Goal: Task Accomplishment & Management: Use online tool/utility

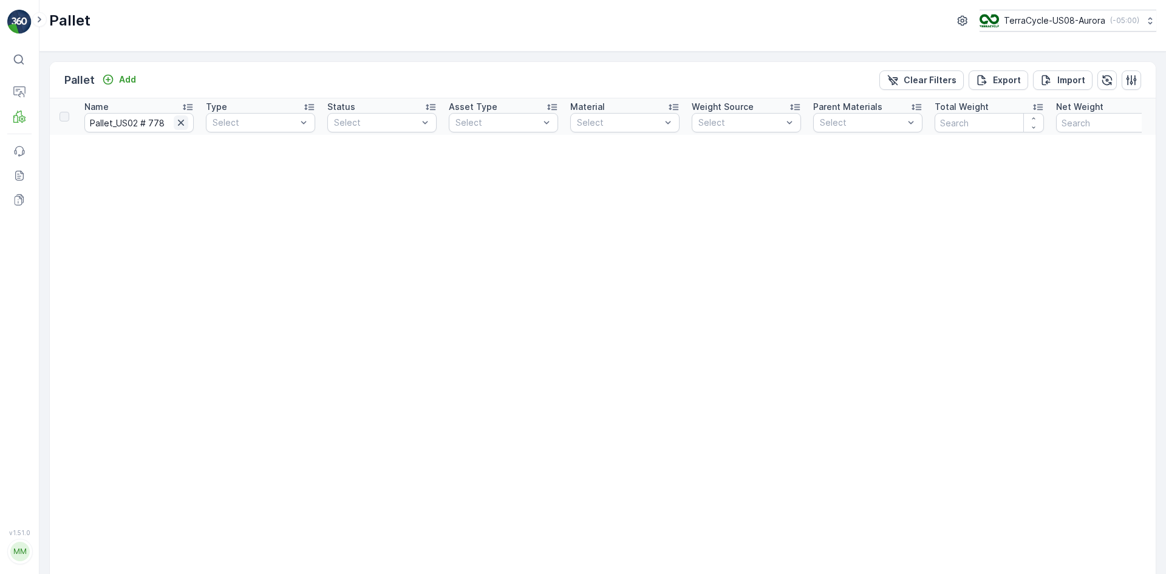
click at [176, 127] on icon "button" at bounding box center [181, 123] width 12 height 12
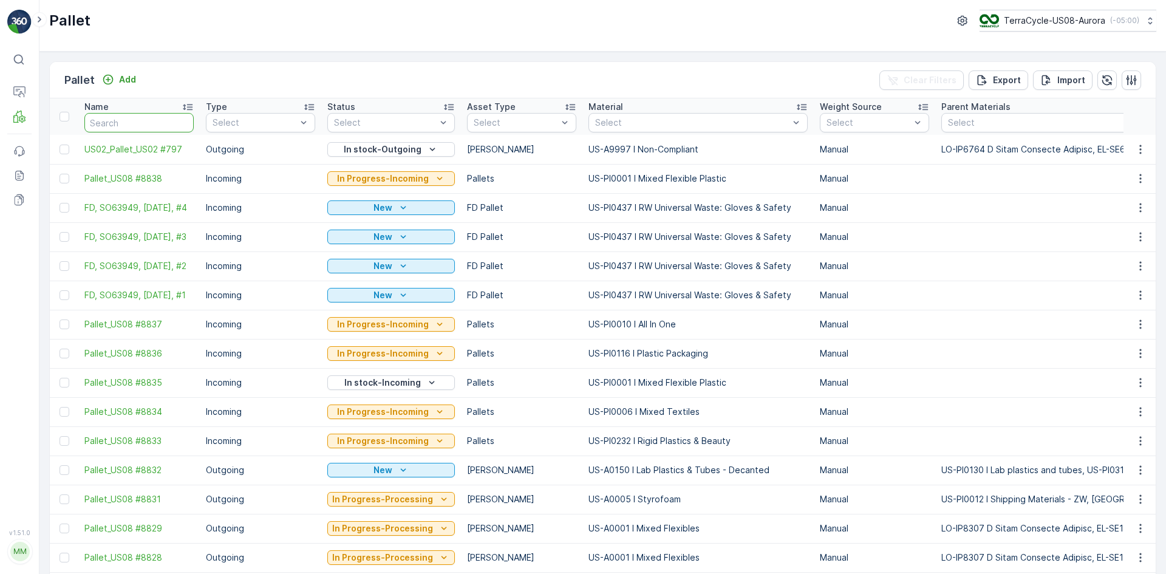
paste input "SO63949"
type input "SO63949"
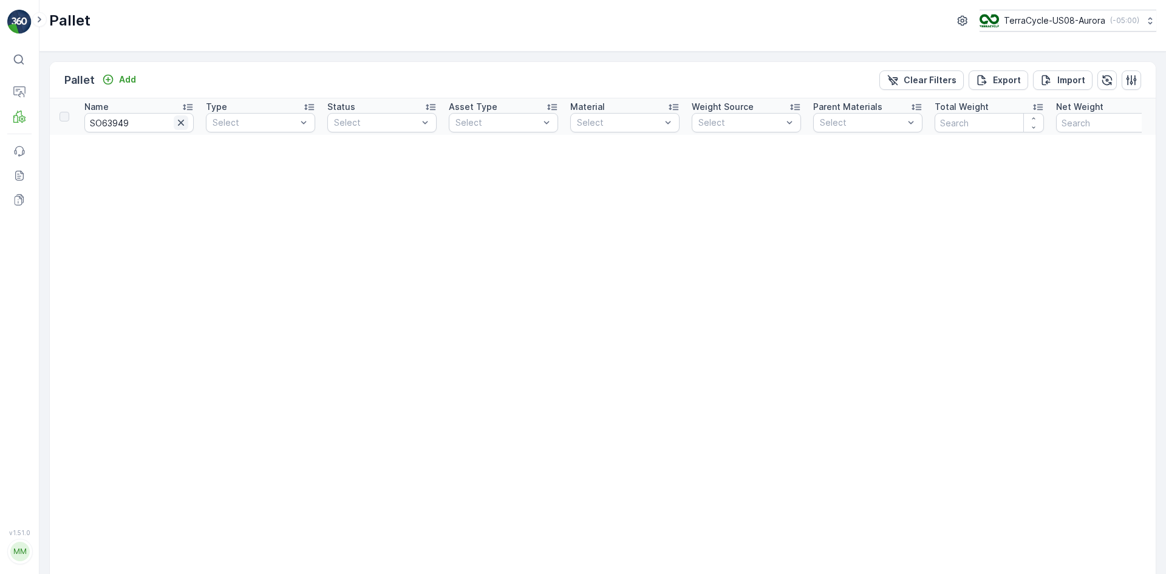
click at [185, 119] on icon "button" at bounding box center [181, 123] width 12 height 12
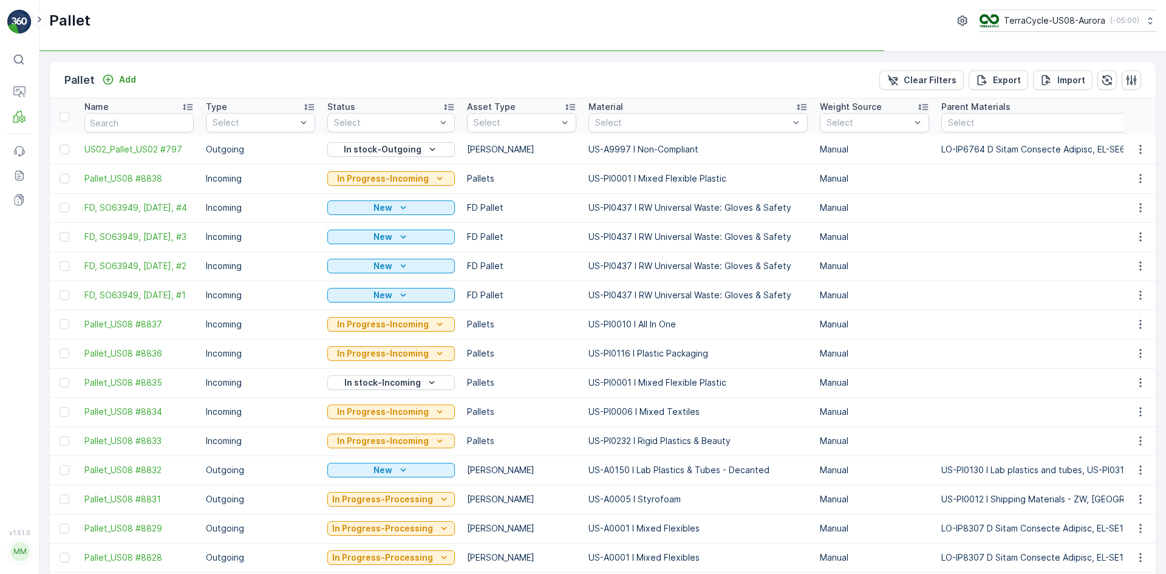
type input "SC7758"
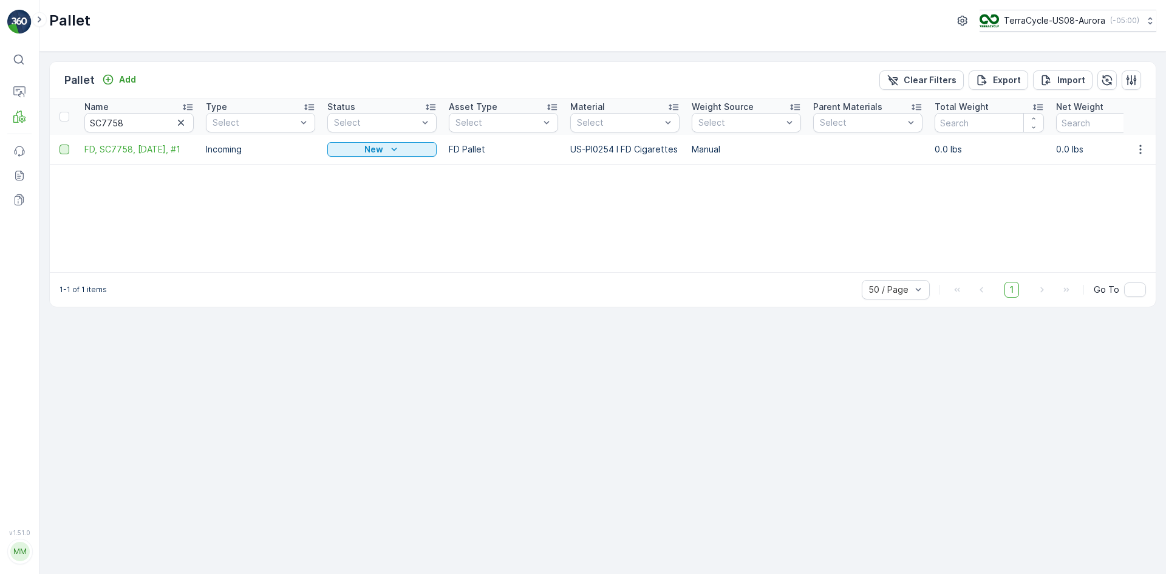
click at [62, 146] on div at bounding box center [65, 150] width 10 height 10
click at [60, 145] on input "checkbox" at bounding box center [60, 145] width 0 height 0
click at [1072, 80] on p "Print QR" at bounding box center [1063, 80] width 36 height 12
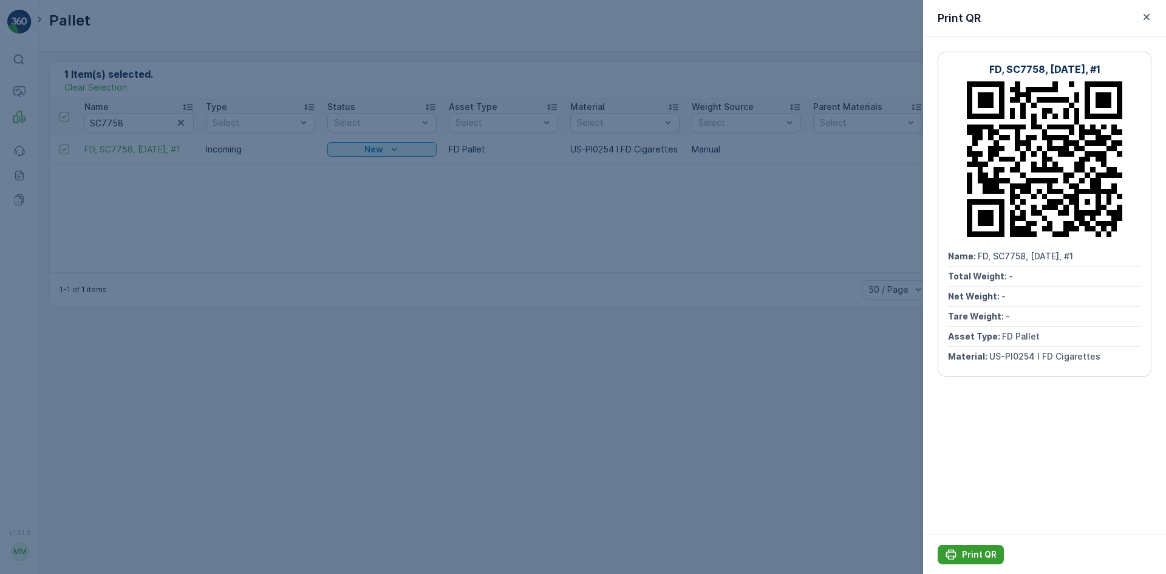
click at [982, 554] on p "Print QR" at bounding box center [979, 554] width 35 height 12
click at [835, 407] on div at bounding box center [583, 287] width 1166 height 574
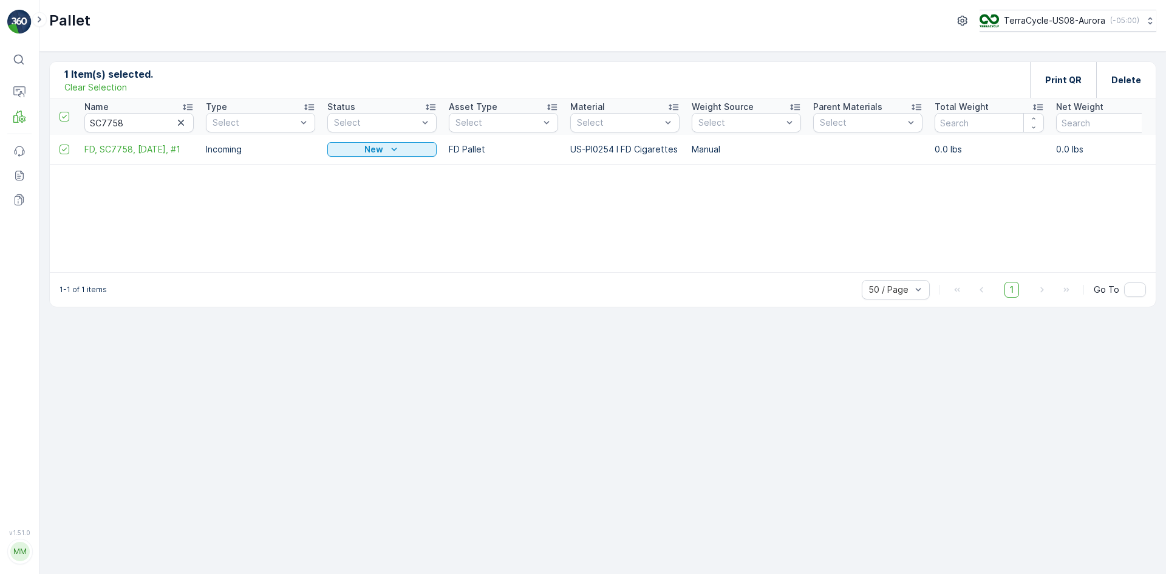
click at [120, 86] on p "Clear Selection" at bounding box center [95, 87] width 63 height 12
click at [183, 120] on icon "button" at bounding box center [181, 123] width 6 height 6
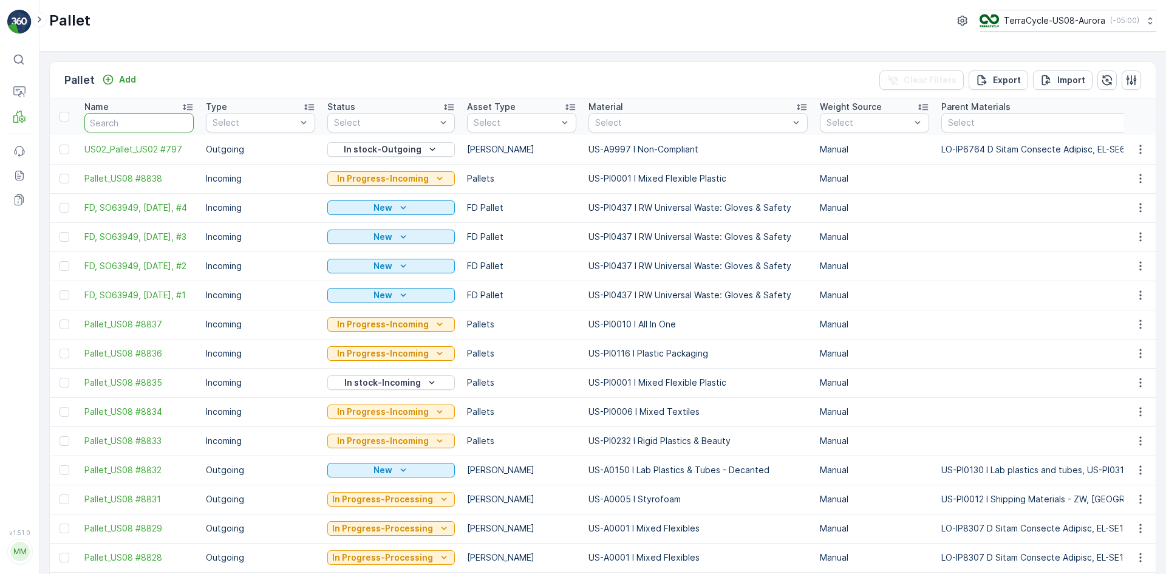
paste input "SO63949"
type input "SO63949"
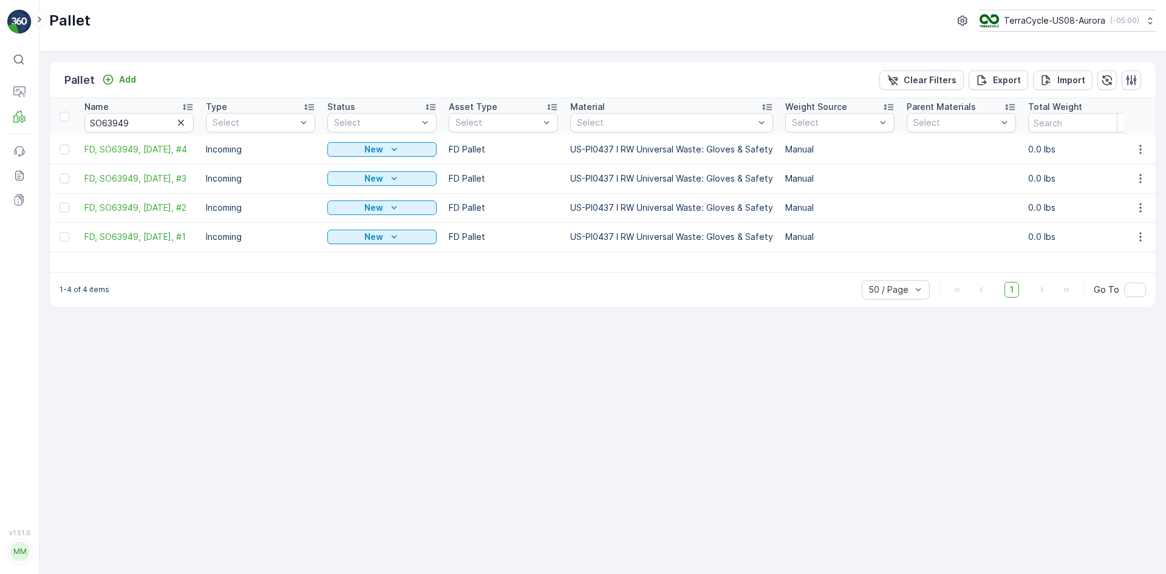
click at [69, 116] on div at bounding box center [66, 117] width 13 height 10
click at [66, 112] on input "checkbox" at bounding box center [66, 112] width 0 height 0
click at [1063, 78] on p "Print QR" at bounding box center [1063, 80] width 36 height 12
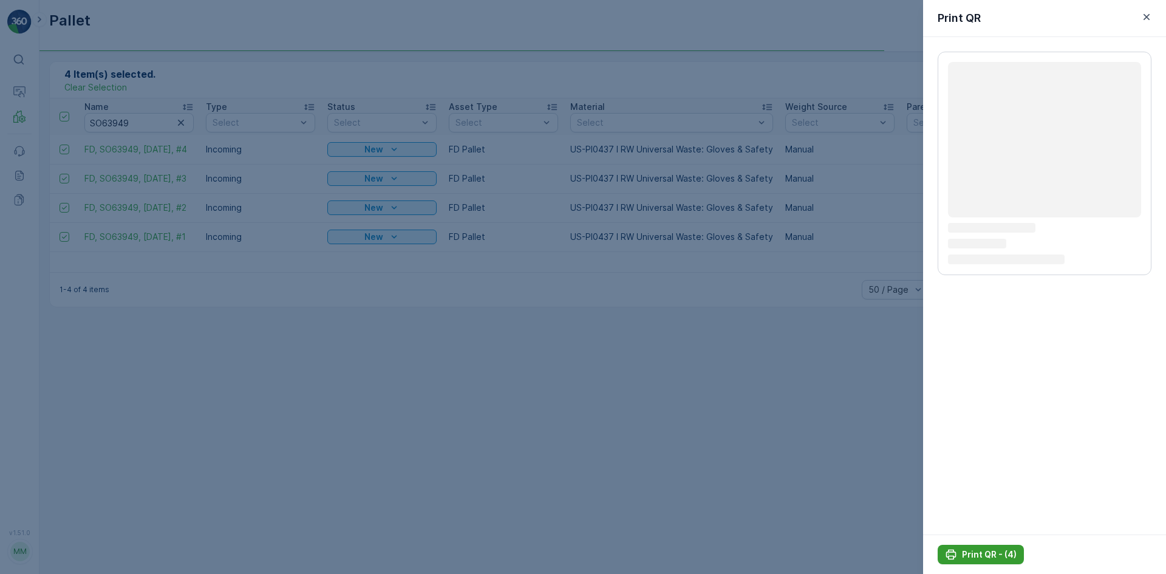
click at [980, 556] on p "Print QR - (4)" at bounding box center [989, 554] width 55 height 12
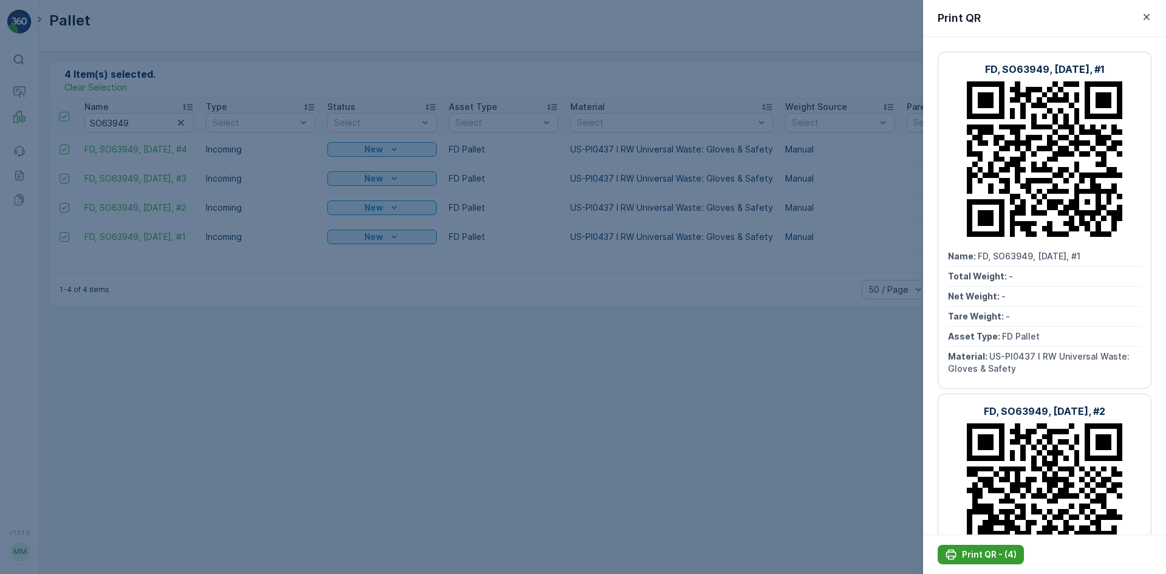
click at [980, 556] on p "Print QR - (4)" at bounding box center [989, 554] width 55 height 12
